Goal: Task Accomplishment & Management: Use online tool/utility

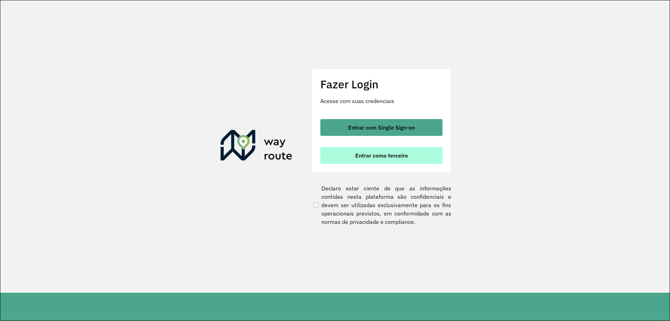
click at [405, 158] on span "Entrar como terceiro" at bounding box center [381, 155] width 53 height 6
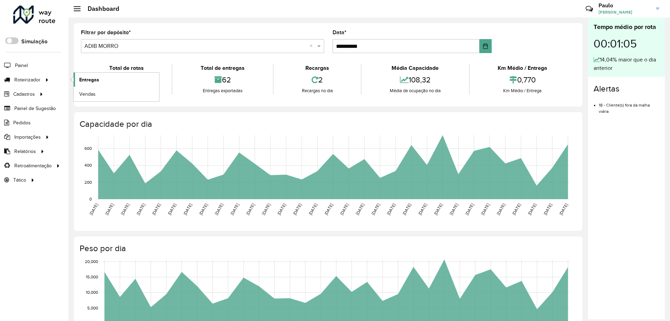
click at [93, 80] on span "Entregas" at bounding box center [89, 79] width 20 height 7
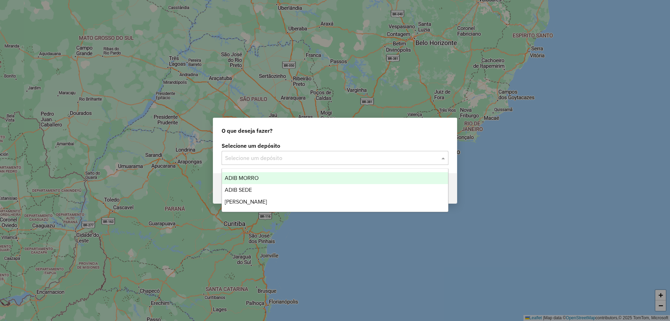
click at [381, 154] on input "text" at bounding box center [328, 158] width 206 height 8
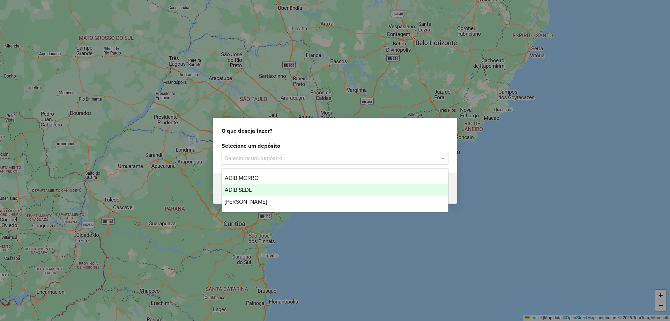
click at [315, 191] on div "ADIB SEDE" at bounding box center [335, 190] width 226 height 12
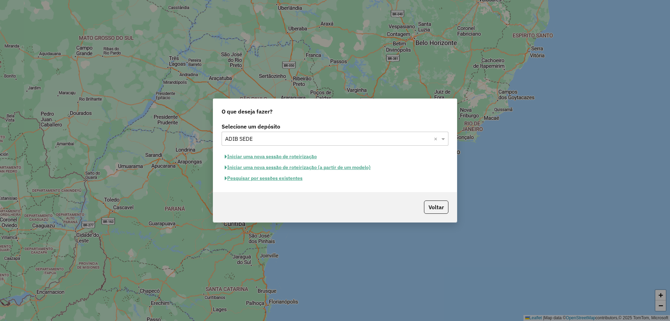
click at [275, 177] on button "Pesquisar por sessões existentes" at bounding box center [264, 178] width 84 height 11
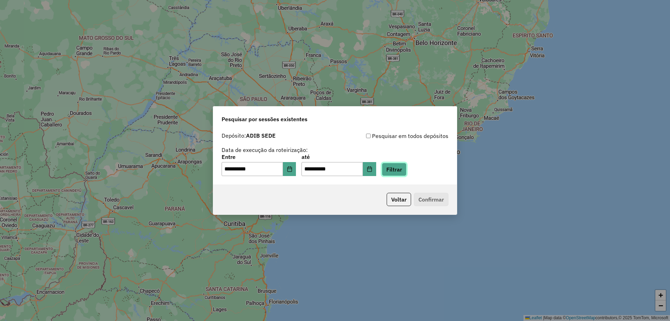
click at [402, 167] on button "Filtrar" at bounding box center [394, 169] width 25 height 13
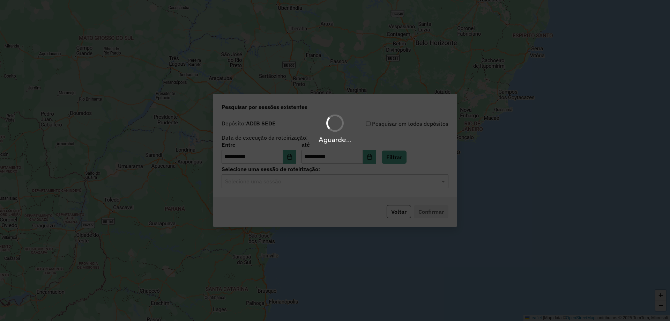
click at [328, 185] on div "Aguarde..." at bounding box center [335, 160] width 670 height 321
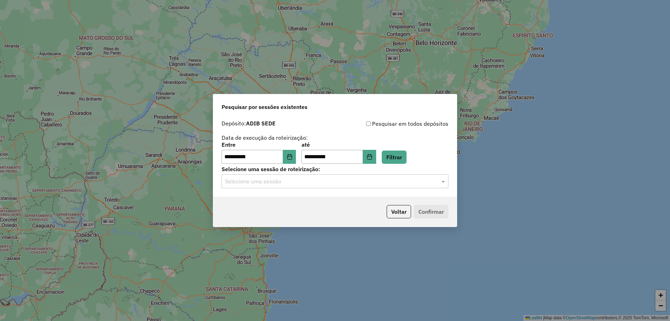
click at [298, 181] on input "text" at bounding box center [328, 181] width 206 height 8
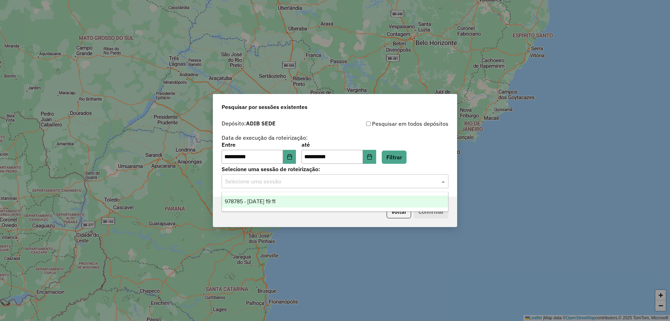
click at [277, 208] on ng-dropdown-panel "978785 - 13/08/2025 19:11" at bounding box center [335, 202] width 227 height 20
click at [328, 203] on div "978785 - 13/08/2025 19:11" at bounding box center [335, 201] width 226 height 12
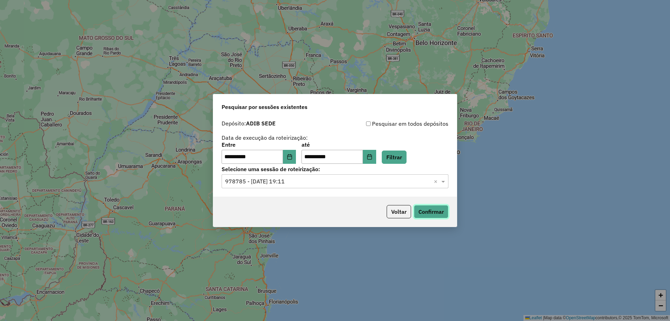
click at [429, 211] on button "Confirmar" at bounding box center [431, 211] width 35 height 13
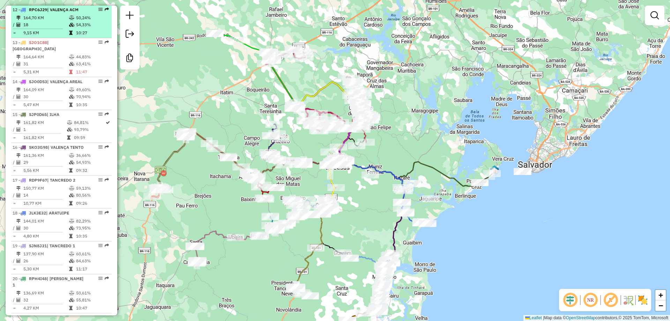
scroll to position [768, 0]
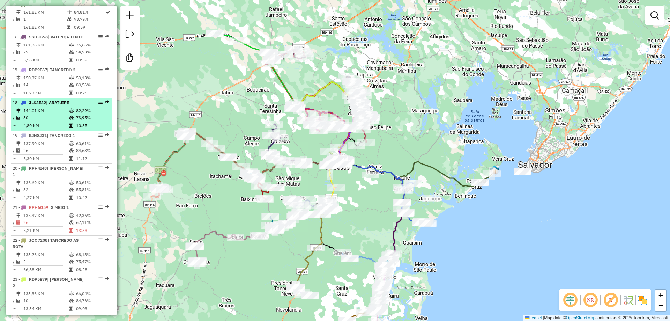
select select "**********"
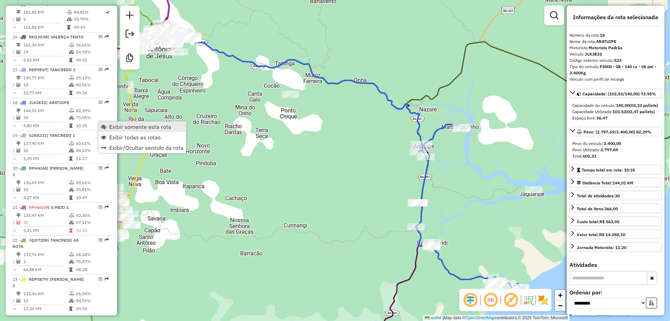
click at [117, 127] on span "Exibir somente esta rota" at bounding box center [140, 127] width 62 height 6
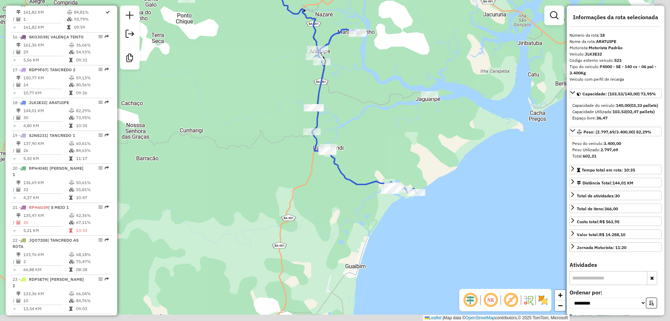
drag, startPoint x: 299, startPoint y: 117, endPoint x: 216, endPoint y: 59, distance: 100.8
click at [216, 59] on div "Janela de atendimento Grade de atendimento Capacidade Transportadoras Veículos …" at bounding box center [335, 160] width 670 height 321
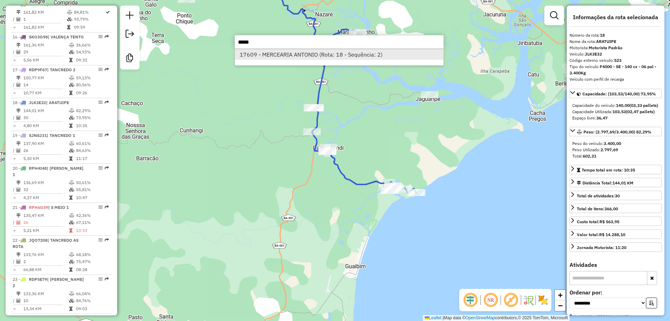
type input "*****"
click at [269, 56] on li "17609 - MERCEARIA ANTONIO (Rota: 18 - Sequência: 2)" at bounding box center [339, 54] width 209 height 10
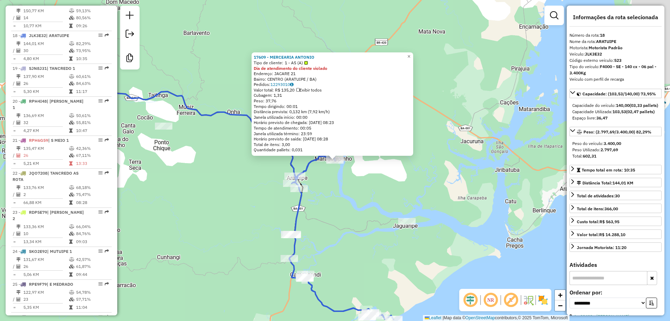
scroll to position [879, 0]
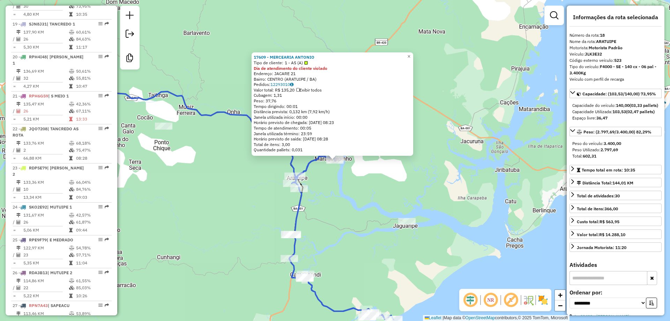
click at [334, 168] on div "Rota 18 - Placa JLK3E32 17609 - MERCEARIA ANTONIO 17609 - MERCEARIA [PERSON_NAM…" at bounding box center [335, 160] width 670 height 321
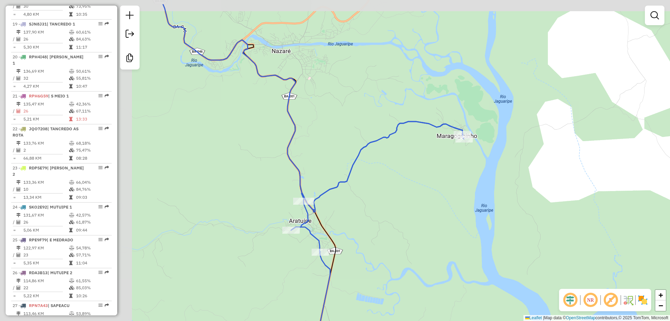
drag, startPoint x: 236, startPoint y: 148, endPoint x: 378, endPoint y: 185, distance: 147.1
click at [378, 185] on div "Janela de atendimento Grade de atendimento Capacidade Transportadoras Veículos …" at bounding box center [335, 160] width 670 height 321
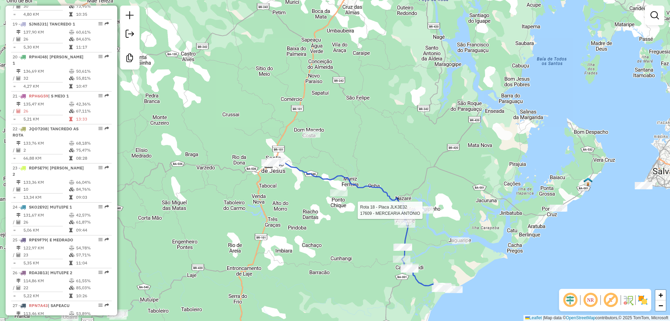
select select "**********"
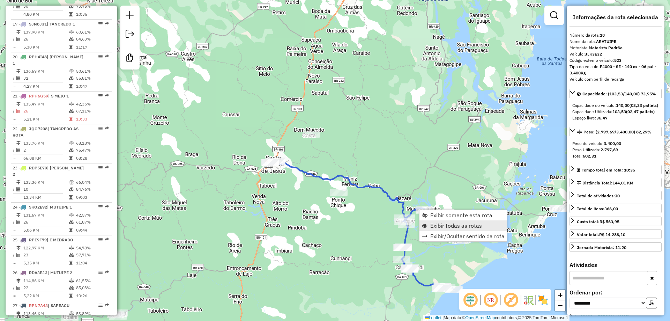
click at [443, 228] on span "Exibir todas as rotas" at bounding box center [456, 226] width 52 height 6
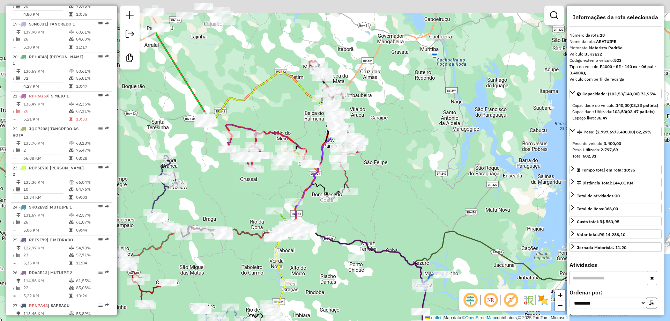
drag, startPoint x: 356, startPoint y: 112, endPoint x: 375, endPoint y: 180, distance: 70.9
click at [375, 180] on div "Janela de atendimento Grade de atendimento Capacidade Transportadoras Veículos …" at bounding box center [335, 160] width 670 height 321
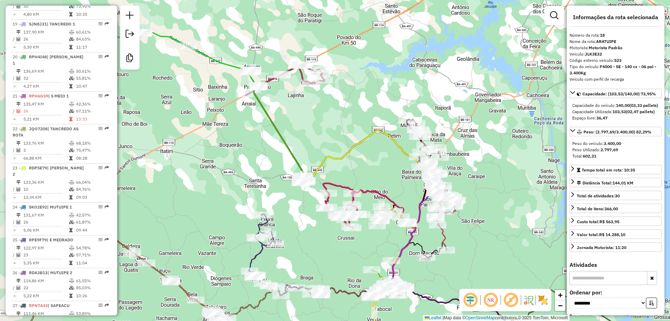
drag, startPoint x: 313, startPoint y: 137, endPoint x: 357, endPoint y: 164, distance: 51.0
click at [361, 171] on div "Janela de atendimento Grade de atendimento Capacidade Transportadoras Veículos …" at bounding box center [335, 160] width 670 height 321
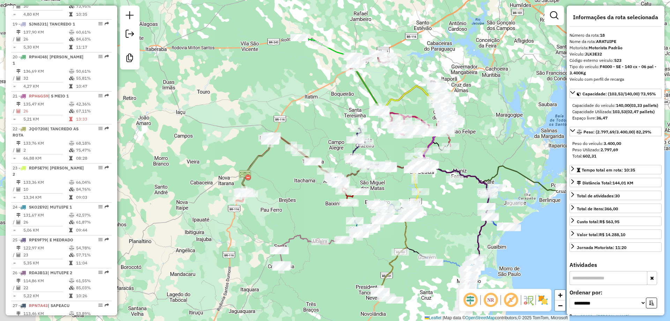
drag, startPoint x: 250, startPoint y: 202, endPoint x: 330, endPoint y: 120, distance: 114.5
click at [334, 121] on div "Janela de atendimento Grade de atendimento Capacidade Transportadoras Veículos …" at bounding box center [335, 160] width 670 height 321
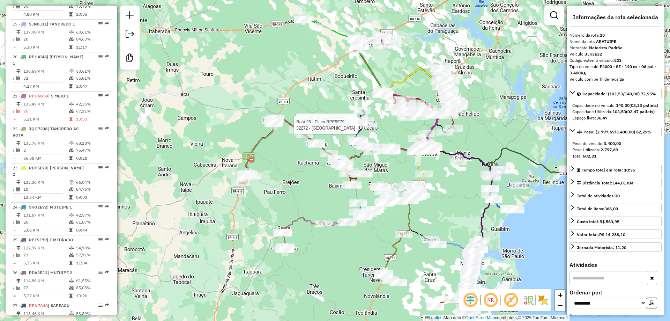
drag, startPoint x: 285, startPoint y: 138, endPoint x: 291, endPoint y: 132, distance: 8.4
click at [290, 132] on div "Rota 25 - Placa RPE9F79 21873 - BAR DA COCA COLA Rota 25 - Placa RPE9F79 32272 …" at bounding box center [335, 160] width 670 height 321
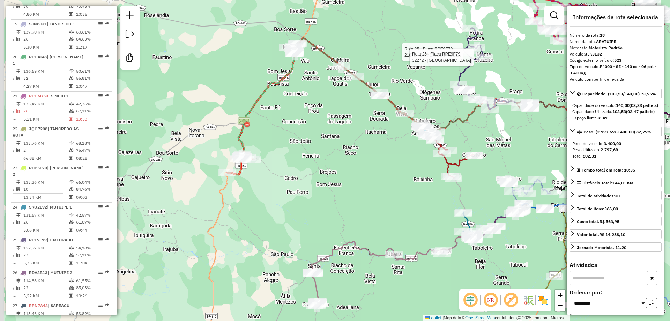
drag, startPoint x: 278, startPoint y: 156, endPoint x: 313, endPoint y: 102, distance: 64.6
click at [313, 102] on div "Rota 25 - Placa RPE9F79 21873 - BAR DA COCA COLA Rota 25 - Placa RPE9F79 32272 …" at bounding box center [335, 160] width 670 height 321
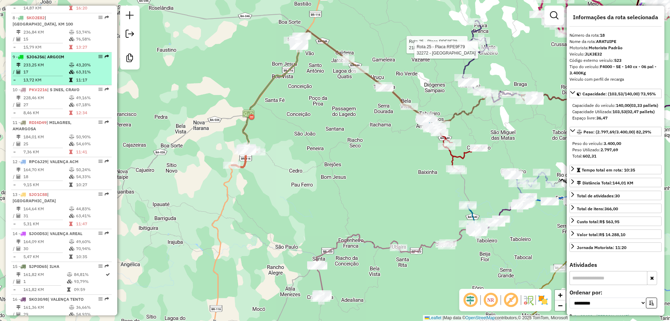
scroll to position [495, 0]
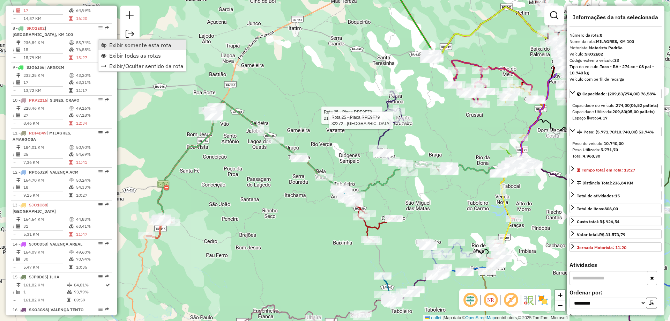
click at [120, 44] on span "Exibir somente esta rota" at bounding box center [140, 45] width 62 height 6
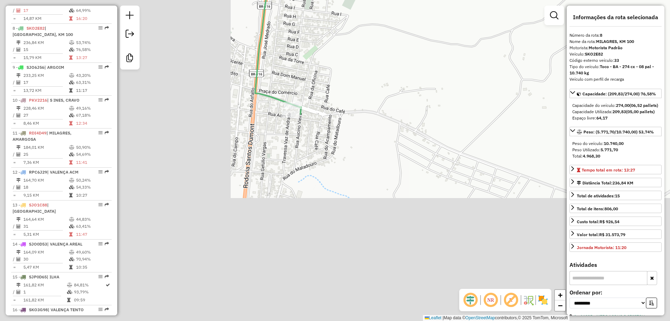
drag, startPoint x: 218, startPoint y: 191, endPoint x: 524, endPoint y: 15, distance: 353.1
click at [524, 15] on div "Janela de atendimento Grade de atendimento Capacidade Transportadoras Veículos …" at bounding box center [335, 160] width 670 height 321
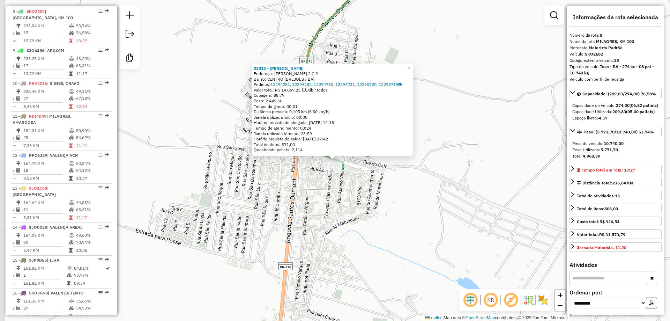
scroll to position [526, 0]
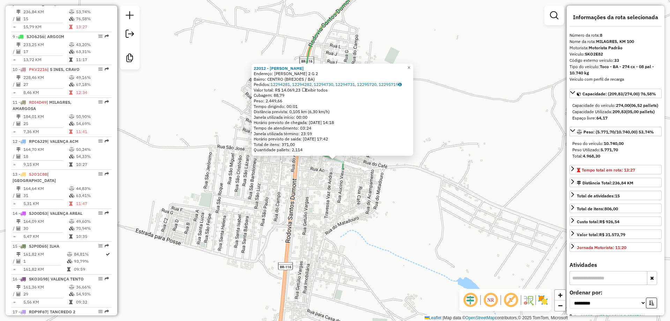
click at [336, 180] on div "22012 - [PERSON_NAME]: [PERSON_NAME] 2 G 2 Bairro: CENTRO (BREJOES / BA) Pedido…" at bounding box center [335, 160] width 670 height 321
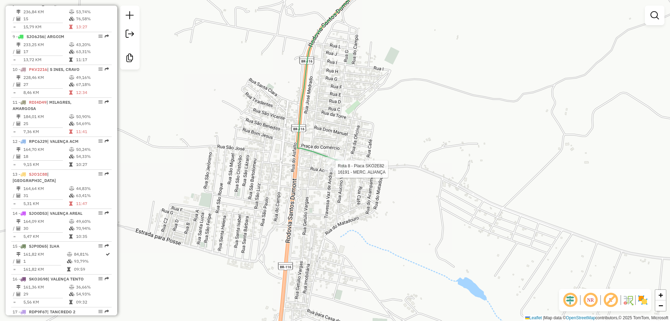
select select "**********"
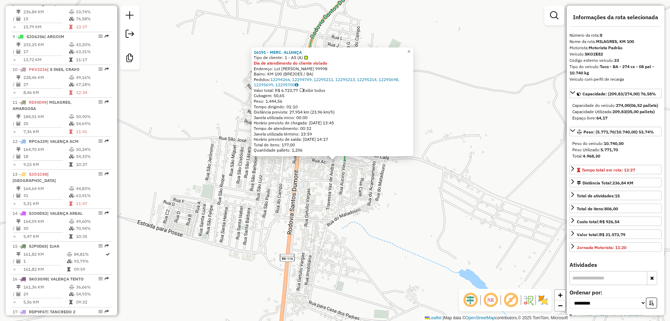
click at [466, 112] on div "16191 - MERC. ALIANÇA Tipo de cliente: 1 - AS (A) Dia de atendimento do cliente…" at bounding box center [335, 160] width 670 height 321
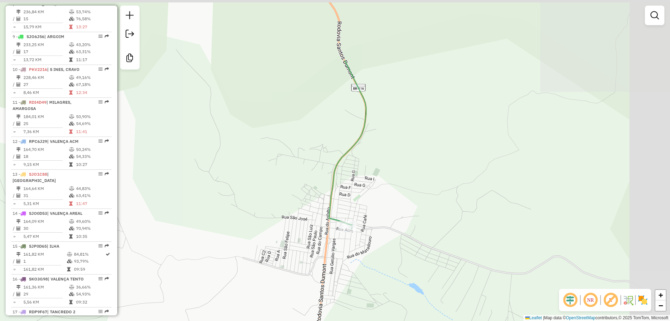
drag, startPoint x: 449, startPoint y: 83, endPoint x: 380, endPoint y: 165, distance: 107.2
click at [391, 178] on div "Janela de atendimento Grade de atendimento Capacidade Transportadoras Veículos …" at bounding box center [335, 160] width 670 height 321
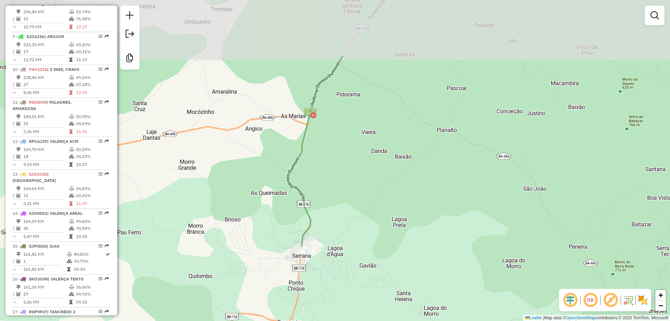
drag, startPoint x: 400, startPoint y: 119, endPoint x: 313, endPoint y: 211, distance: 126.9
click at [319, 216] on div "Janela de atendimento Grade de atendimento Capacidade Transportadoras Veículos …" at bounding box center [335, 160] width 670 height 321
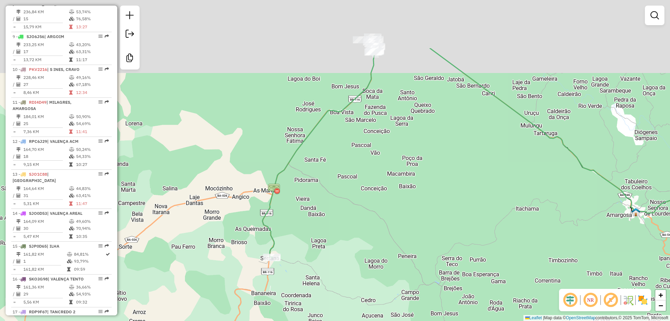
drag, startPoint x: 371, startPoint y: 104, endPoint x: 306, endPoint y: 201, distance: 116.5
click at [306, 201] on div "Janela de atendimento Grade de atendimento Capacidade Transportadoras Veículos …" at bounding box center [335, 160] width 670 height 321
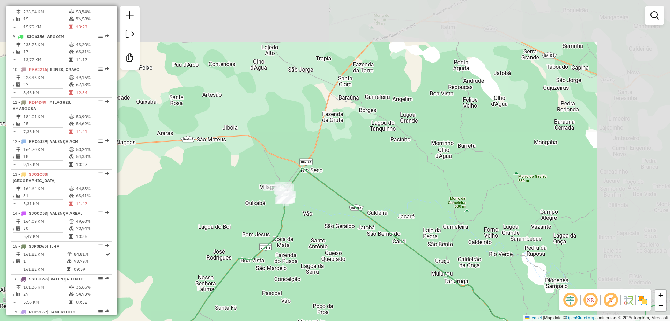
drag, startPoint x: 374, startPoint y: 120, endPoint x: 285, endPoint y: 266, distance: 170.8
click at [285, 266] on div "Janela de atendimento Grade de atendimento Capacidade Transportadoras Veículos …" at bounding box center [335, 160] width 670 height 321
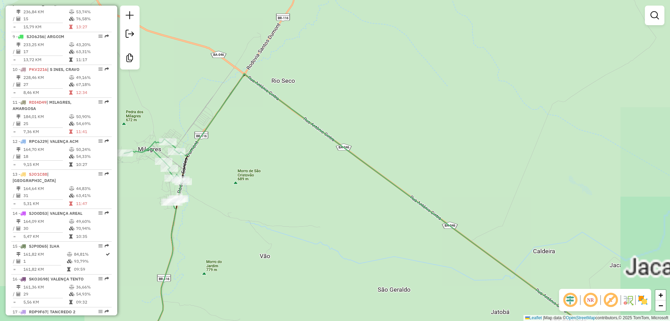
drag, startPoint x: 269, startPoint y: 199, endPoint x: 359, endPoint y: 199, distance: 89.3
click at [359, 199] on div "Janela de atendimento Grade de atendimento Capacidade Transportadoras Veículos …" at bounding box center [335, 160] width 670 height 321
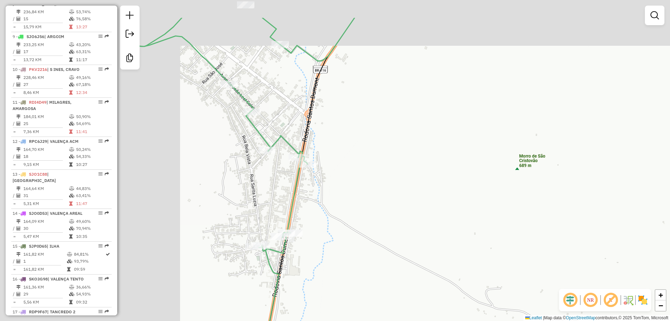
drag, startPoint x: 269, startPoint y: 150, endPoint x: 453, endPoint y: 200, distance: 189.9
click at [453, 200] on div "Janela de atendimento Grade de atendimento Capacidade Transportadoras Veículos …" at bounding box center [335, 160] width 670 height 321
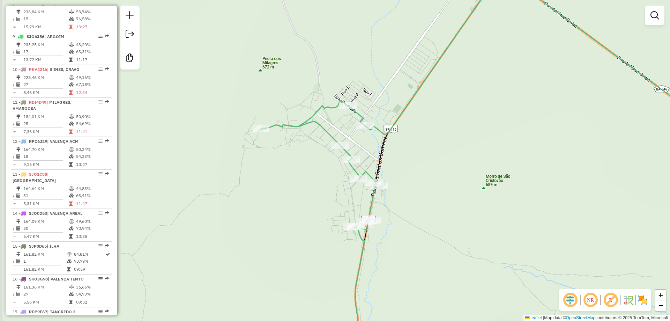
drag, startPoint x: 368, startPoint y: 156, endPoint x: 408, endPoint y: 184, distance: 48.6
click at [408, 184] on div "Janela de atendimento Grade de atendimento Capacidade Transportadoras Veículos …" at bounding box center [335, 160] width 670 height 321
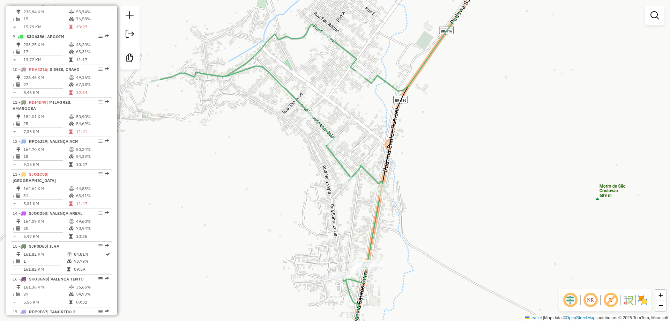
drag, startPoint x: 398, startPoint y: 185, endPoint x: 420, endPoint y: 229, distance: 49.2
click at [420, 229] on div "Janela de atendimento Grade de atendimento Capacidade Transportadoras Veículos …" at bounding box center [335, 160] width 670 height 321
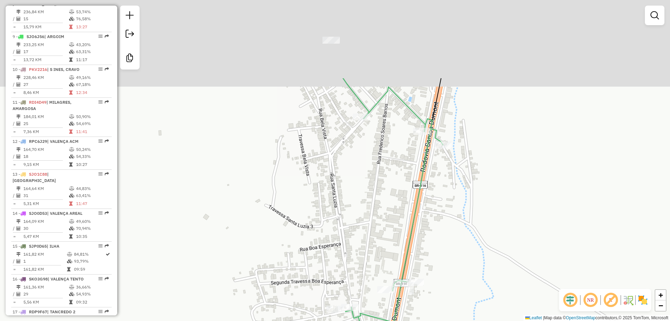
drag, startPoint x: 452, startPoint y: 88, endPoint x: 439, endPoint y: 158, distance: 71.4
click at [439, 158] on div "Janela de atendimento Grade de atendimento Capacidade Transportadoras Veículos …" at bounding box center [335, 160] width 670 height 321
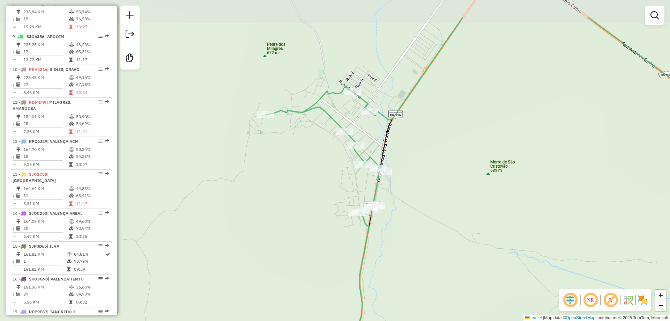
drag, startPoint x: 452, startPoint y: 102, endPoint x: 415, endPoint y: 151, distance: 61.4
click at [415, 151] on div "Janela de atendimento Grade de atendimento Capacidade Transportadoras Veículos …" at bounding box center [335, 160] width 670 height 321
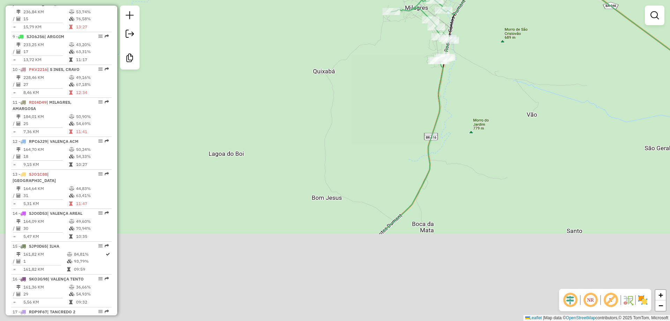
drag, startPoint x: 431, startPoint y: 233, endPoint x: 512, endPoint y: -1, distance: 247.7
click at [512, 0] on html "Aguarde... Pop-up bloqueado! Seu navegador bloqueou automáticamente a abertura …" at bounding box center [335, 160] width 670 height 321
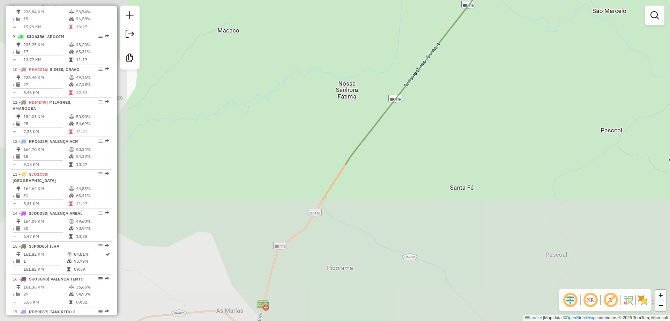
drag, startPoint x: 373, startPoint y: 223, endPoint x: 564, endPoint y: 36, distance: 267.0
click at [564, 36] on div "Janela de atendimento Grade de atendimento Capacidade Transportadoras Veículos …" at bounding box center [335, 160] width 670 height 321
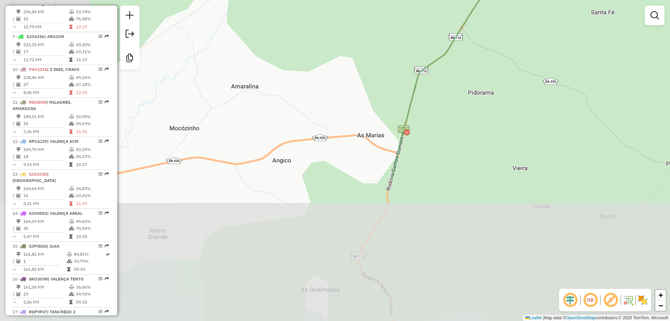
drag, startPoint x: 346, startPoint y: 209, endPoint x: 468, endPoint y: 66, distance: 188.9
click at [477, 41] on div "Janela de atendimento Grade de atendimento Capacidade Transportadoras Veículos …" at bounding box center [335, 160] width 670 height 321
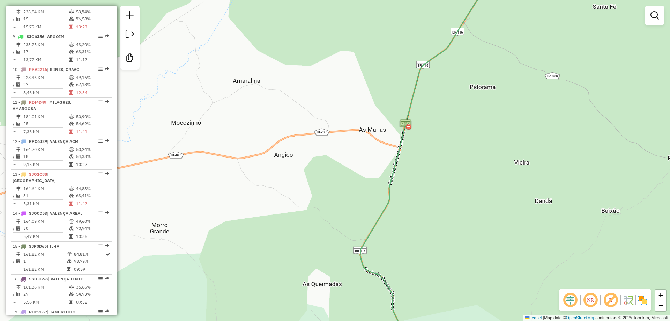
drag, startPoint x: 412, startPoint y: 222, endPoint x: 437, endPoint y: 59, distance: 164.9
click at [437, 60] on div "Janela de atendimento Grade de atendimento Capacidade Transportadoras Veículos …" at bounding box center [335, 160] width 670 height 321
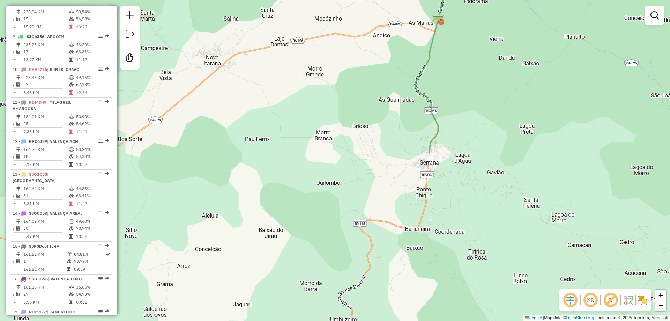
drag, startPoint x: 436, startPoint y: 222, endPoint x: 434, endPoint y: 167, distance: 54.1
click at [435, 168] on div "Rota 8 - Placa SKO2E82 16191 - MERC. ALIANÇA Janela de atendimento Grade de ate…" at bounding box center [335, 160] width 670 height 321
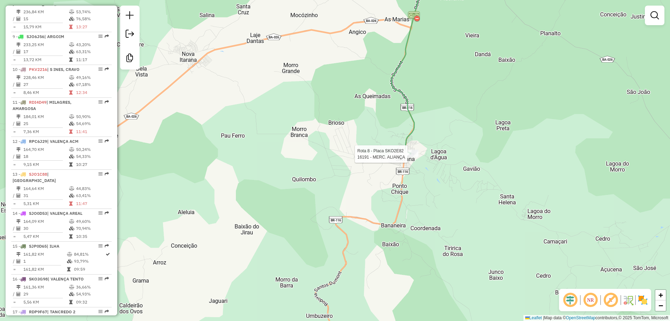
drag, startPoint x: 445, startPoint y: 182, endPoint x: 420, endPoint y: 179, distance: 24.2
click at [420, 179] on div "Rota 8 - Placa SKO2E82 16191 - MERC. ALIANÇA Janela de atendimento Grade de ate…" at bounding box center [335, 160] width 670 height 321
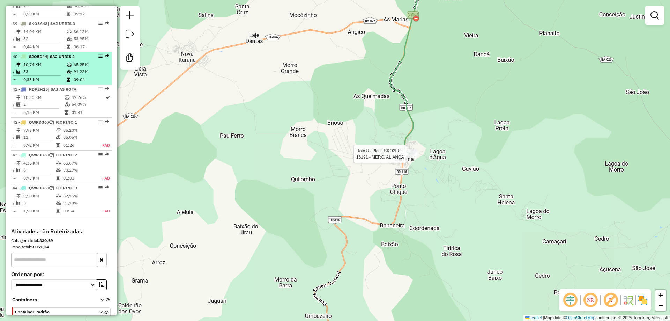
scroll to position [1573, 0]
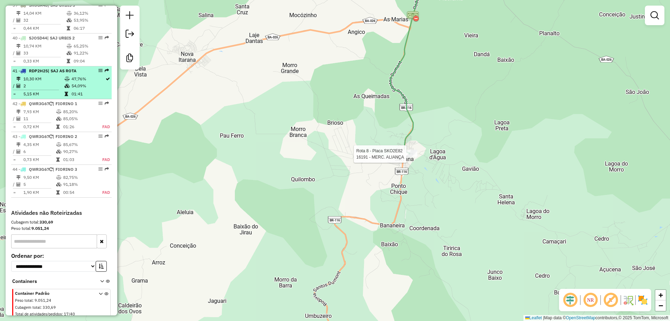
select select "**********"
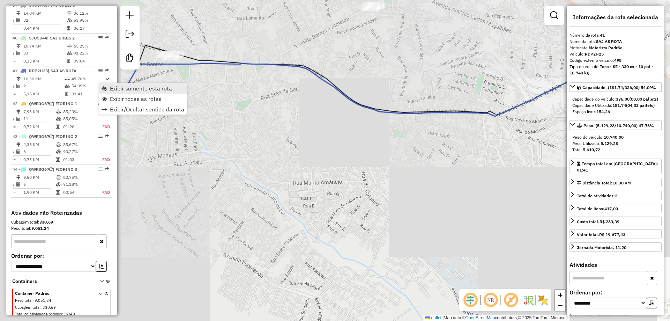
click at [116, 87] on span "Exibir somente esta rota" at bounding box center [141, 88] width 62 height 6
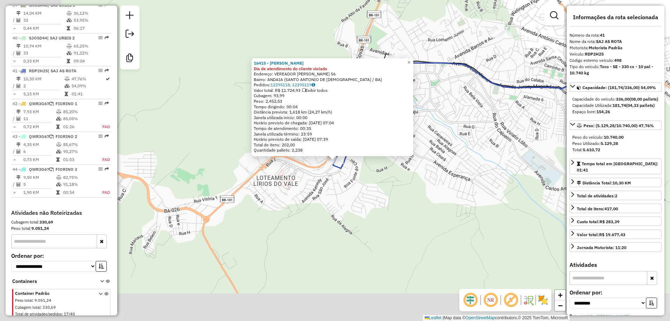
scroll to position [1589, 0]
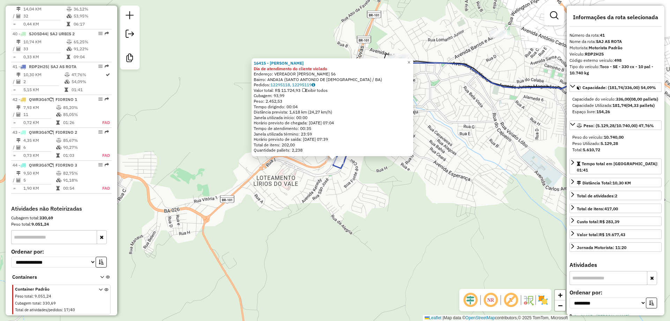
click at [485, 172] on div "16415 - [PERSON_NAME] Dia de atendimento do cliente violado Endereço: VEREADOR …" at bounding box center [335, 160] width 670 height 321
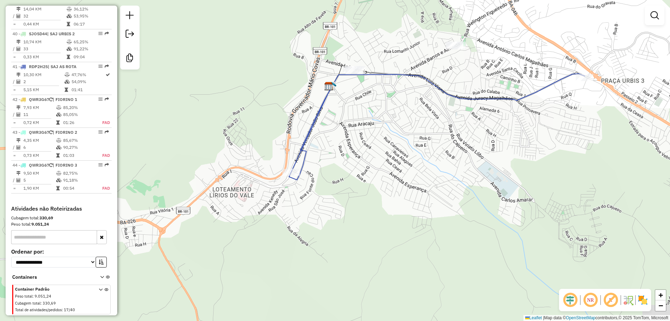
drag, startPoint x: 473, startPoint y: 173, endPoint x: 367, endPoint y: 194, distance: 107.8
click at [367, 194] on div "Janela de atendimento Grade de atendimento Capacidade Transportadoras Veículos …" at bounding box center [335, 160] width 670 height 321
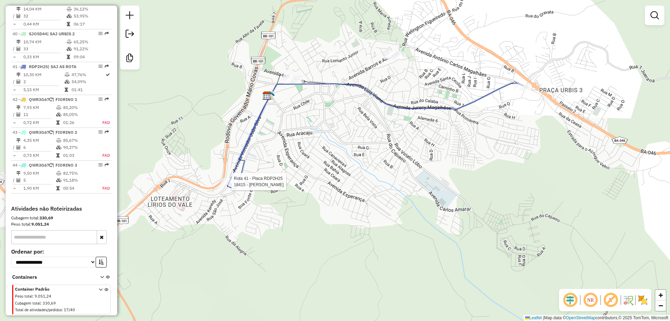
select select "**********"
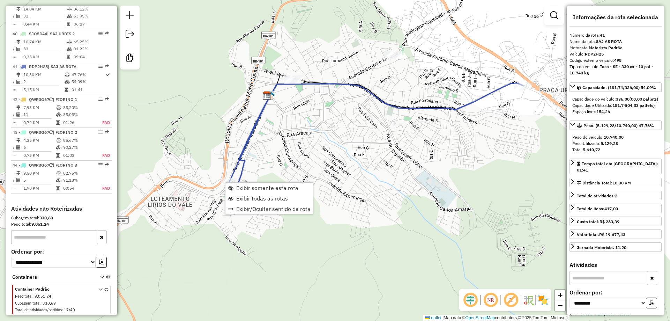
click at [259, 169] on div "Janela de atendimento Grade de atendimento Capacidade Transportadoras Veículos …" at bounding box center [335, 160] width 670 height 321
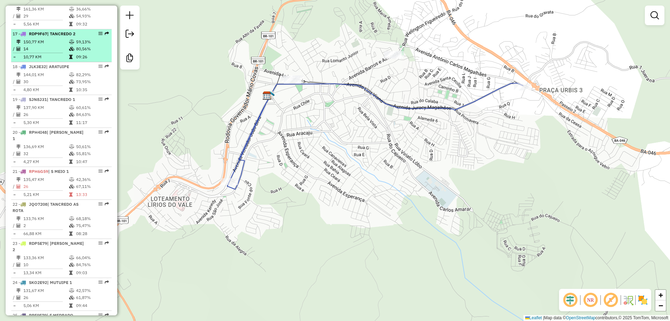
scroll to position [787, 0]
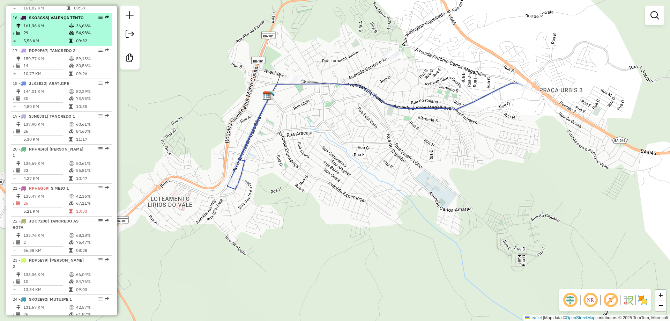
select select "**********"
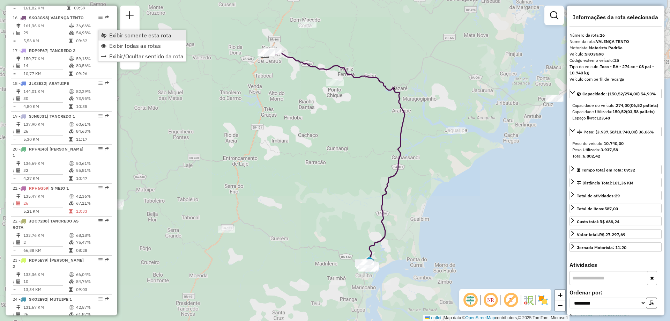
click at [114, 33] on span "Exibir somente esta rota" at bounding box center [140, 35] width 62 height 6
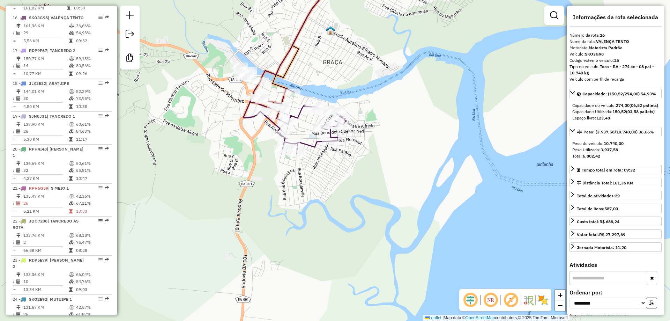
drag, startPoint x: 331, startPoint y: 184, endPoint x: 358, endPoint y: 197, distance: 30.4
click at [358, 197] on div "Janela de atendimento Grade de atendimento Capacidade Transportadoras Veículos …" at bounding box center [335, 160] width 670 height 321
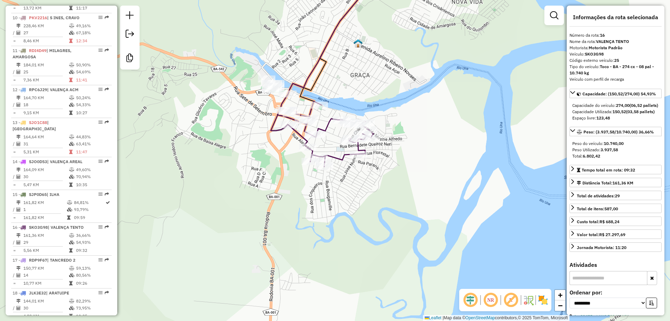
scroll to position [508, 0]
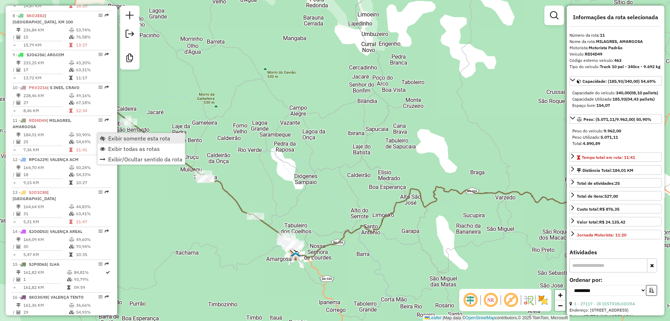
click at [123, 140] on span "Exibir somente esta rota" at bounding box center [139, 138] width 62 height 6
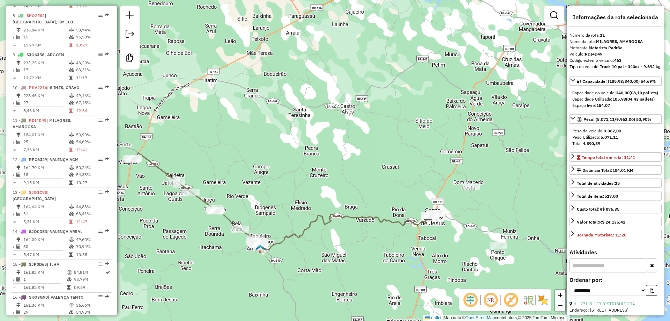
drag, startPoint x: 209, startPoint y: 233, endPoint x: 234, endPoint y: 229, distance: 25.1
click at [232, 233] on div "Janela de atendimento Grade de atendimento Capacidade Transportadoras Veículos …" at bounding box center [335, 160] width 670 height 321
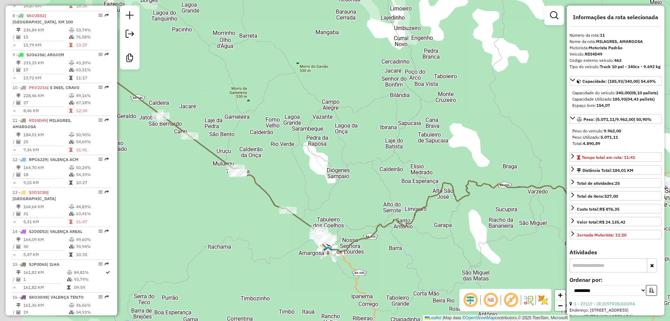
drag, startPoint x: 248, startPoint y: 231, endPoint x: 303, endPoint y: 235, distance: 54.6
click at [303, 235] on div "Janela de atendimento Grade de atendimento Capacidade Transportadoras Veículos …" at bounding box center [335, 160] width 670 height 321
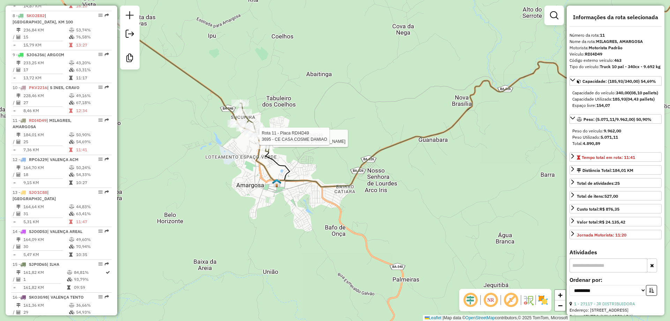
drag, startPoint x: 246, startPoint y: 114, endPoint x: 239, endPoint y: 176, distance: 61.9
click at [239, 176] on div "Rota 11 - Placa RDI4D49 31256 - MERC DA [PERSON_NAME] 11 - Placa RDI4D49 3695 -…" at bounding box center [335, 160] width 670 height 321
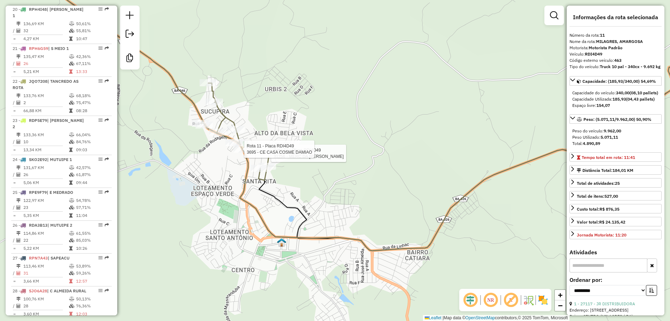
scroll to position [1136, 0]
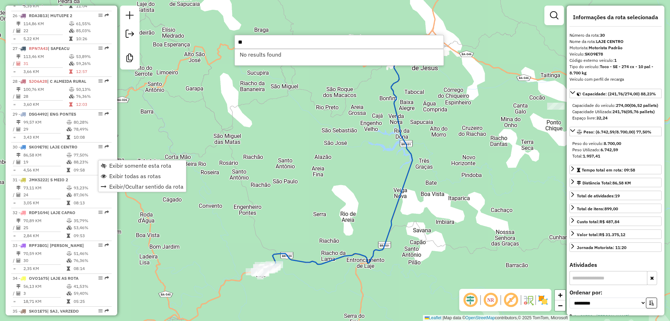
type input "*"
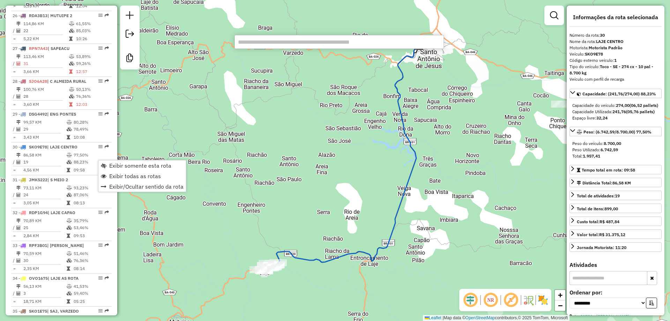
drag, startPoint x: 308, startPoint y: 285, endPoint x: 334, endPoint y: 269, distance: 30.7
click at [334, 269] on div "Janela de atendimento Grade de atendimento Capacidade Transportadoras Veículos …" at bounding box center [335, 160] width 670 height 321
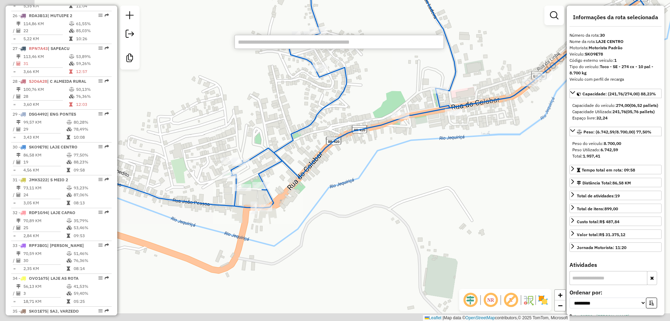
drag, startPoint x: 267, startPoint y: 196, endPoint x: 411, endPoint y: 167, distance: 147.5
click at [411, 167] on div "Janela de atendimento Grade de atendimento Capacidade Transportadoras Veículos …" at bounding box center [335, 160] width 670 height 321
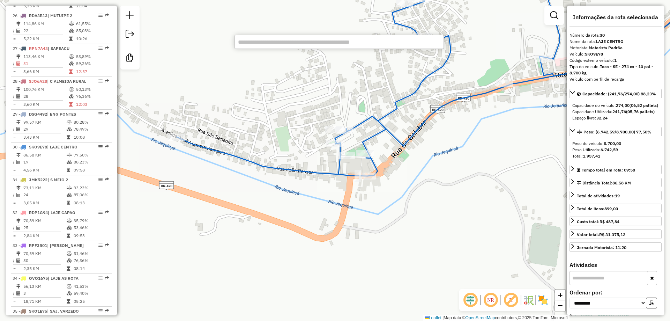
drag, startPoint x: 281, startPoint y: 153, endPoint x: 348, endPoint y: 128, distance: 71.4
click at [348, 128] on div "Rota 30 - Placa SKO9E78 32037 - BAR DE DAI Janela de atendimento Grade de atend…" at bounding box center [335, 160] width 670 height 321
